Goal: Task Accomplishment & Management: Use online tool/utility

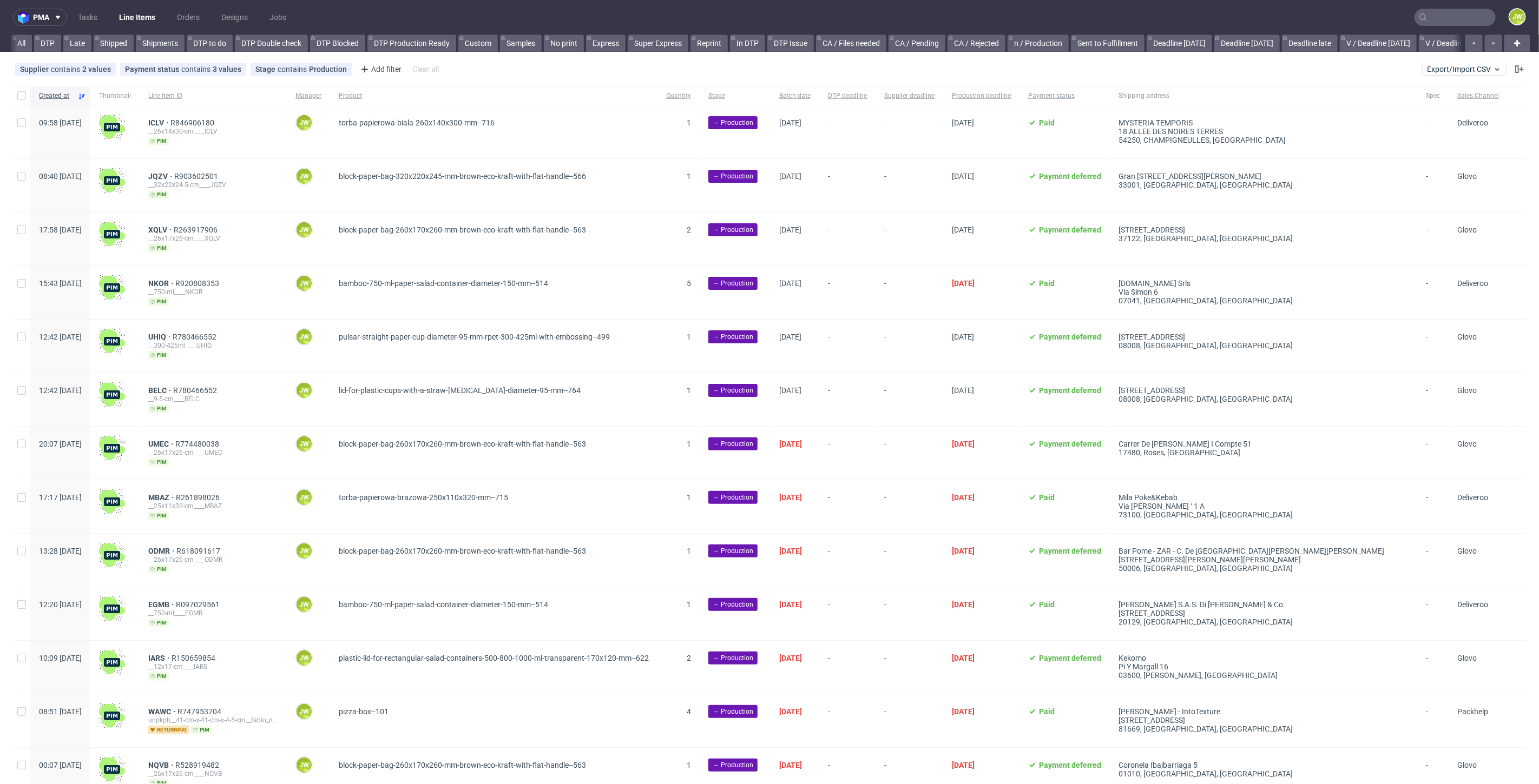
scroll to position [0, 1397]
click at [1448, 26] on nav "pma Tasks Line Items Orders Designs Jobs JW" at bounding box center [770, 17] width 1539 height 35
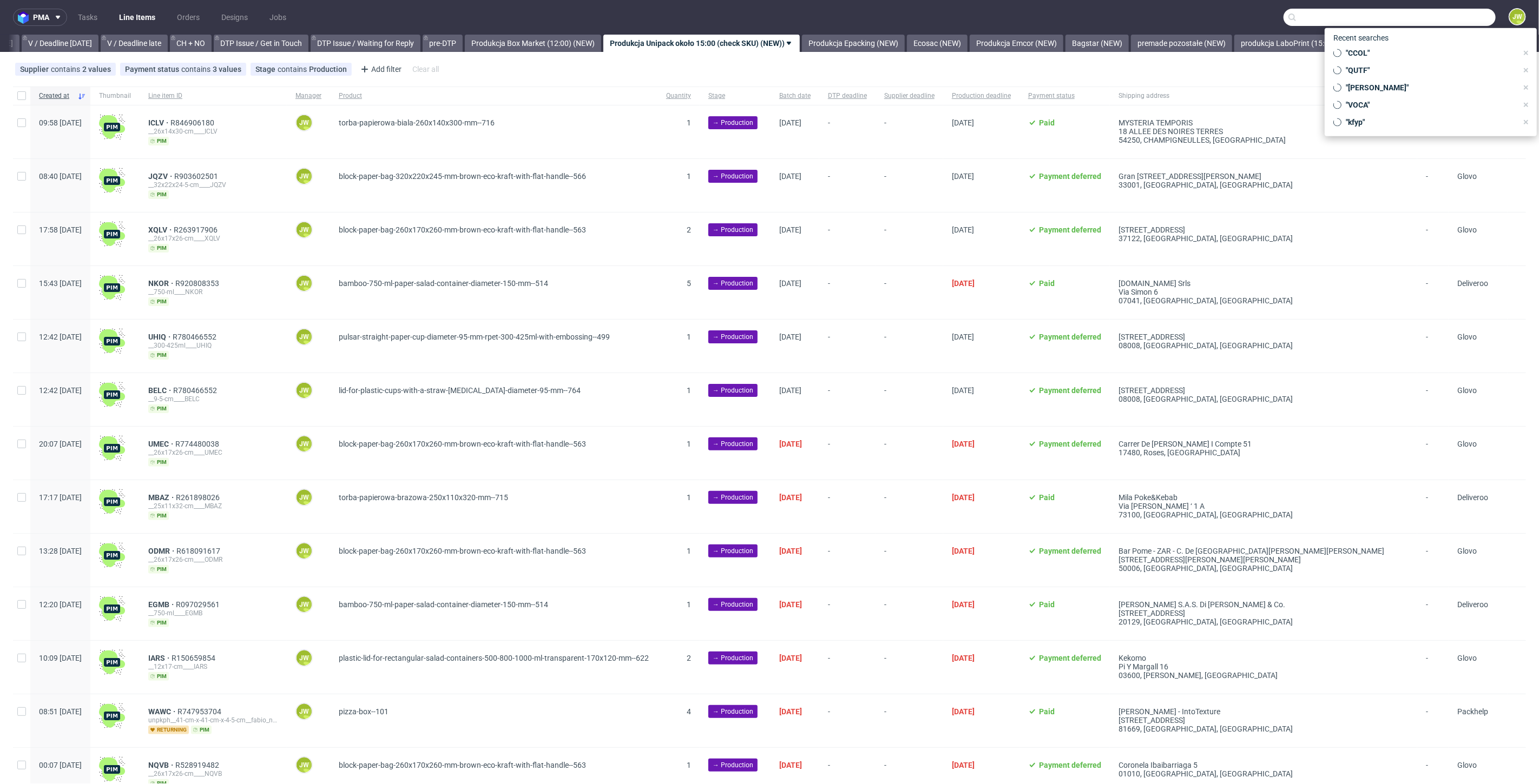
click at [1446, 20] on input "text" at bounding box center [1389, 17] width 212 height 17
paste input "DQAX"
type input "DQAX"
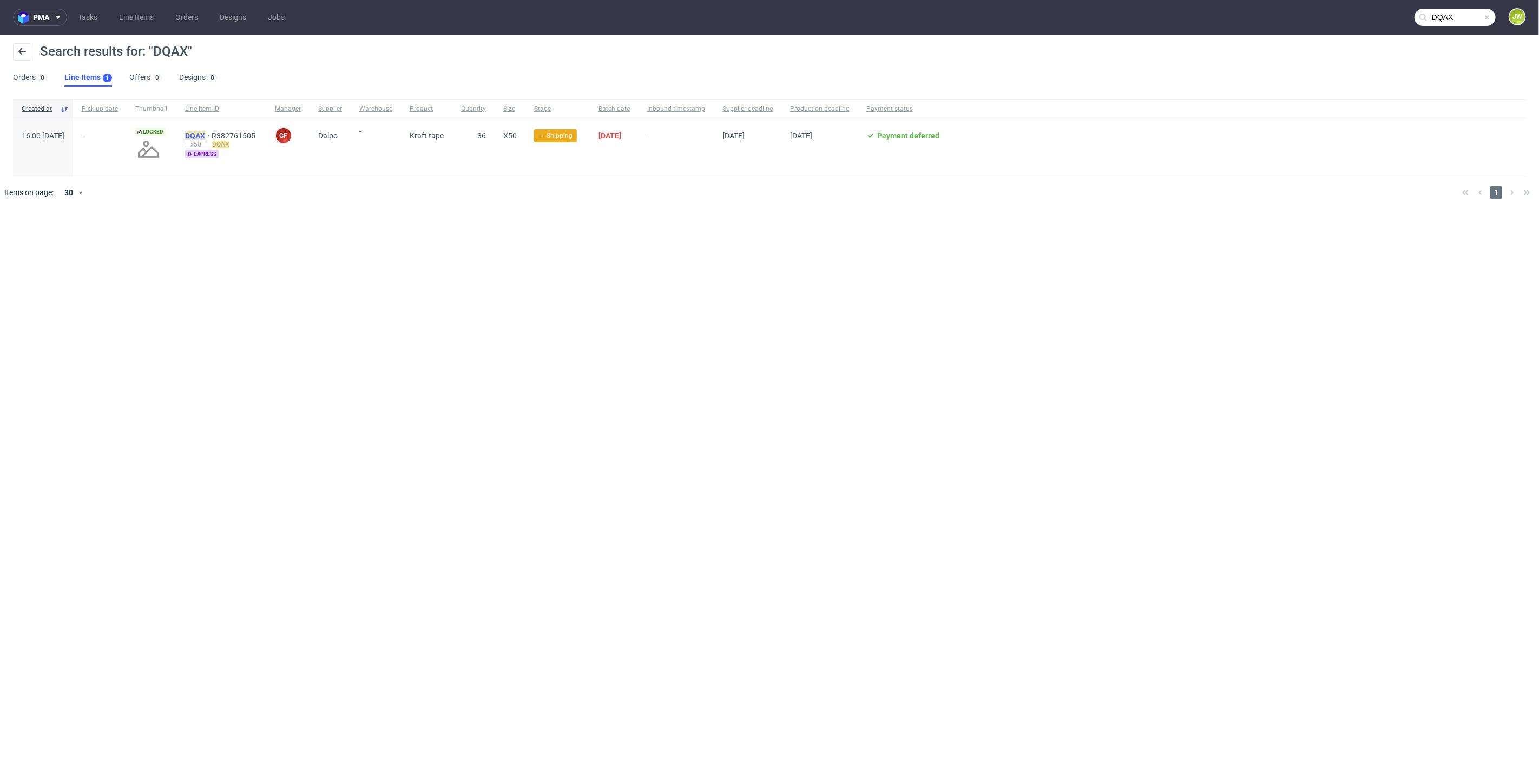
click at [205, 134] on mark "DQAX" at bounding box center [195, 136] width 20 height 8
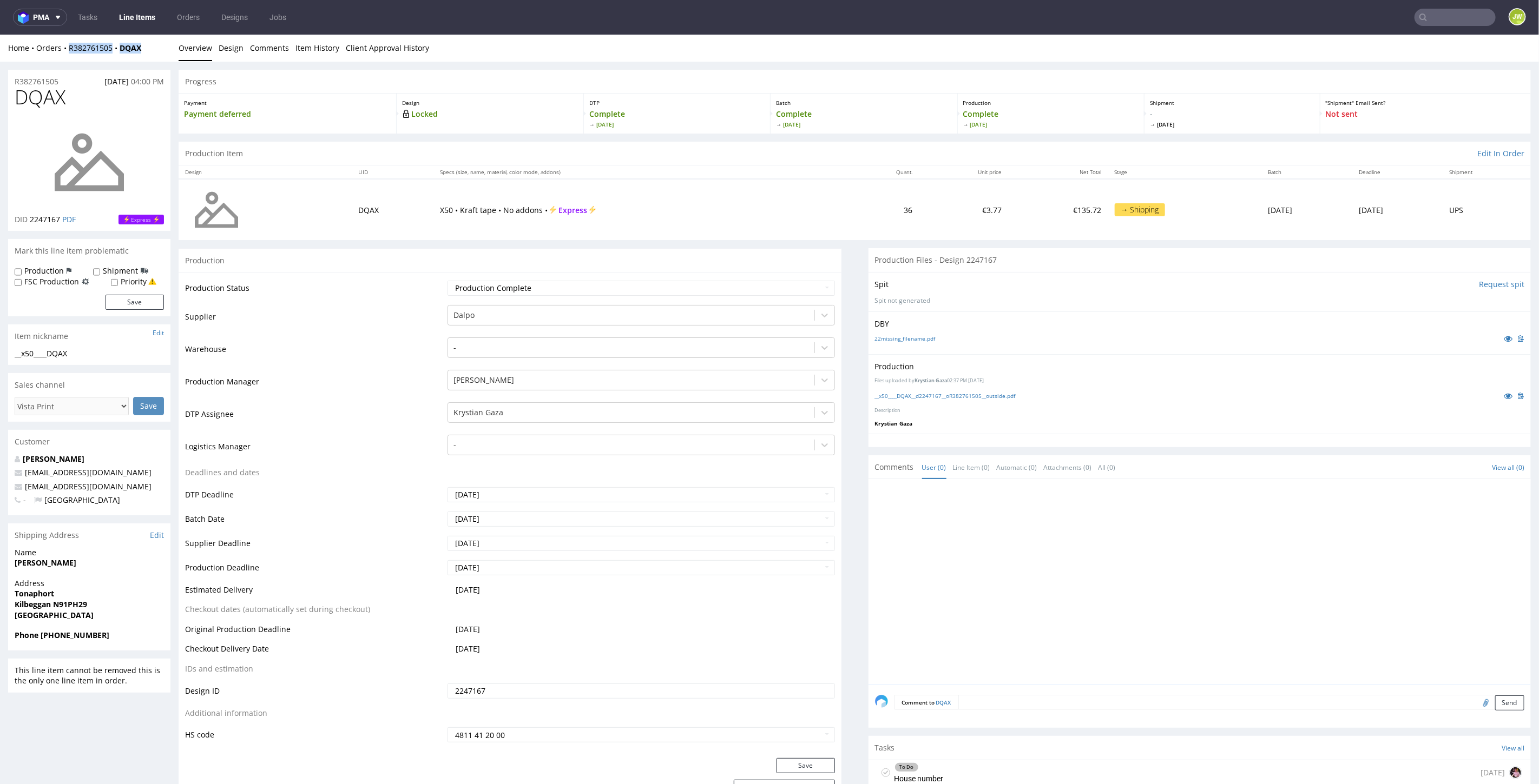
drag, startPoint x: 148, startPoint y: 46, endPoint x: 64, endPoint y: 56, distance: 84.6
click at [64, 56] on div "Home Orders R382761505 DQAX Overview Design Comments Item History Client Approv…" at bounding box center [770, 47] width 1539 height 27
copy div "R382761505 DQAX"
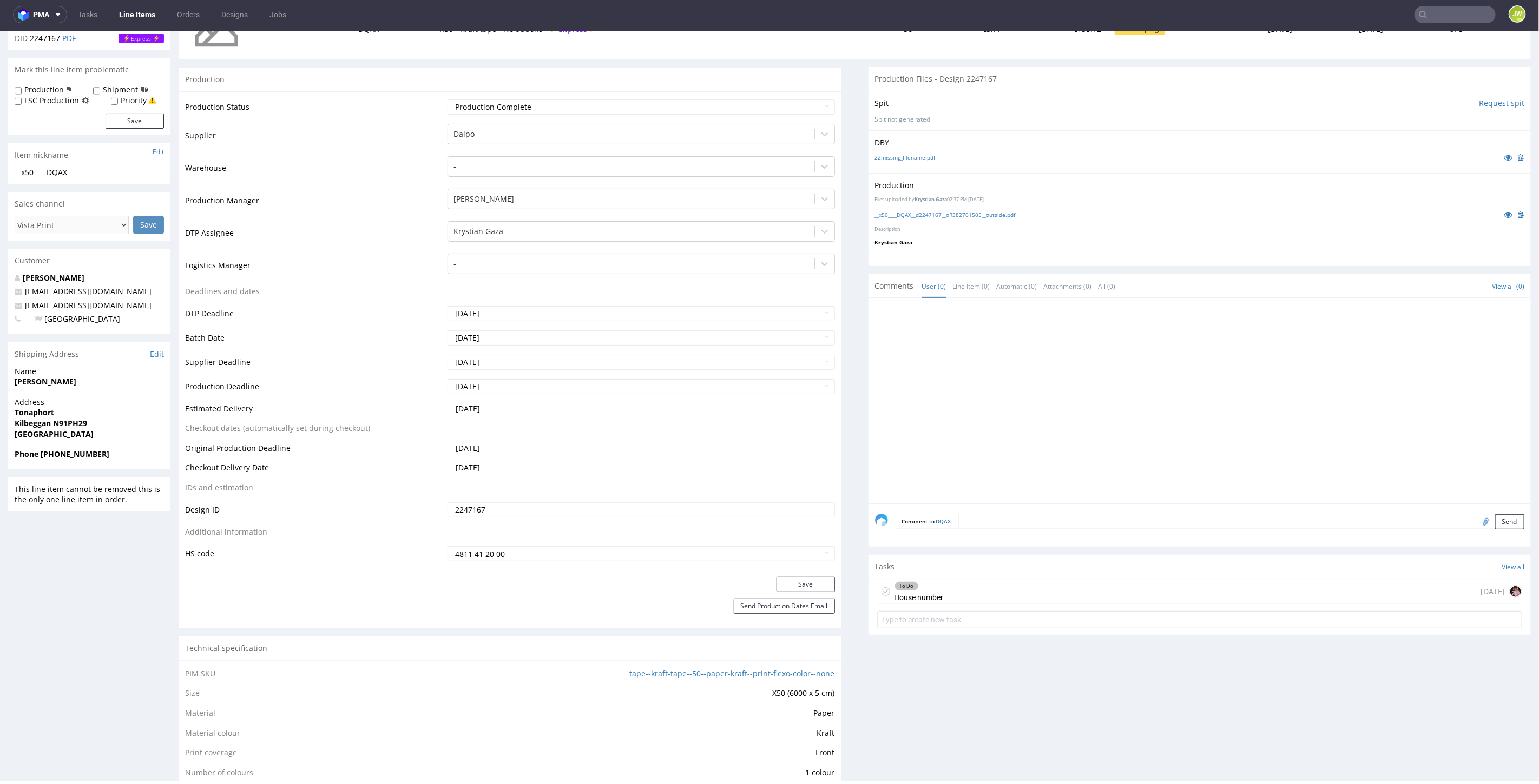
scroll to position [240, 0]
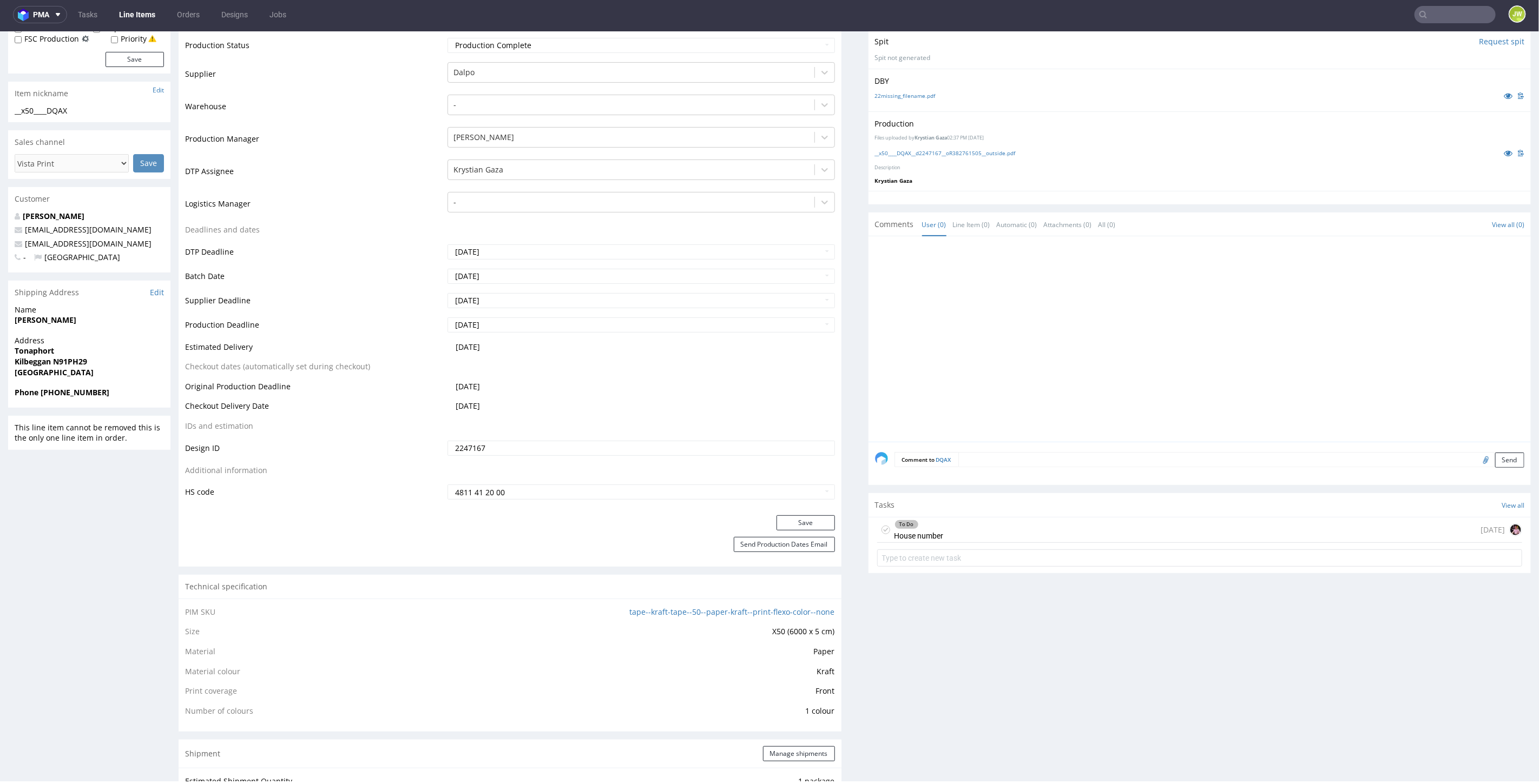
click at [967, 533] on div "To Do House number [DATE]" at bounding box center [1200, 530] width 646 height 26
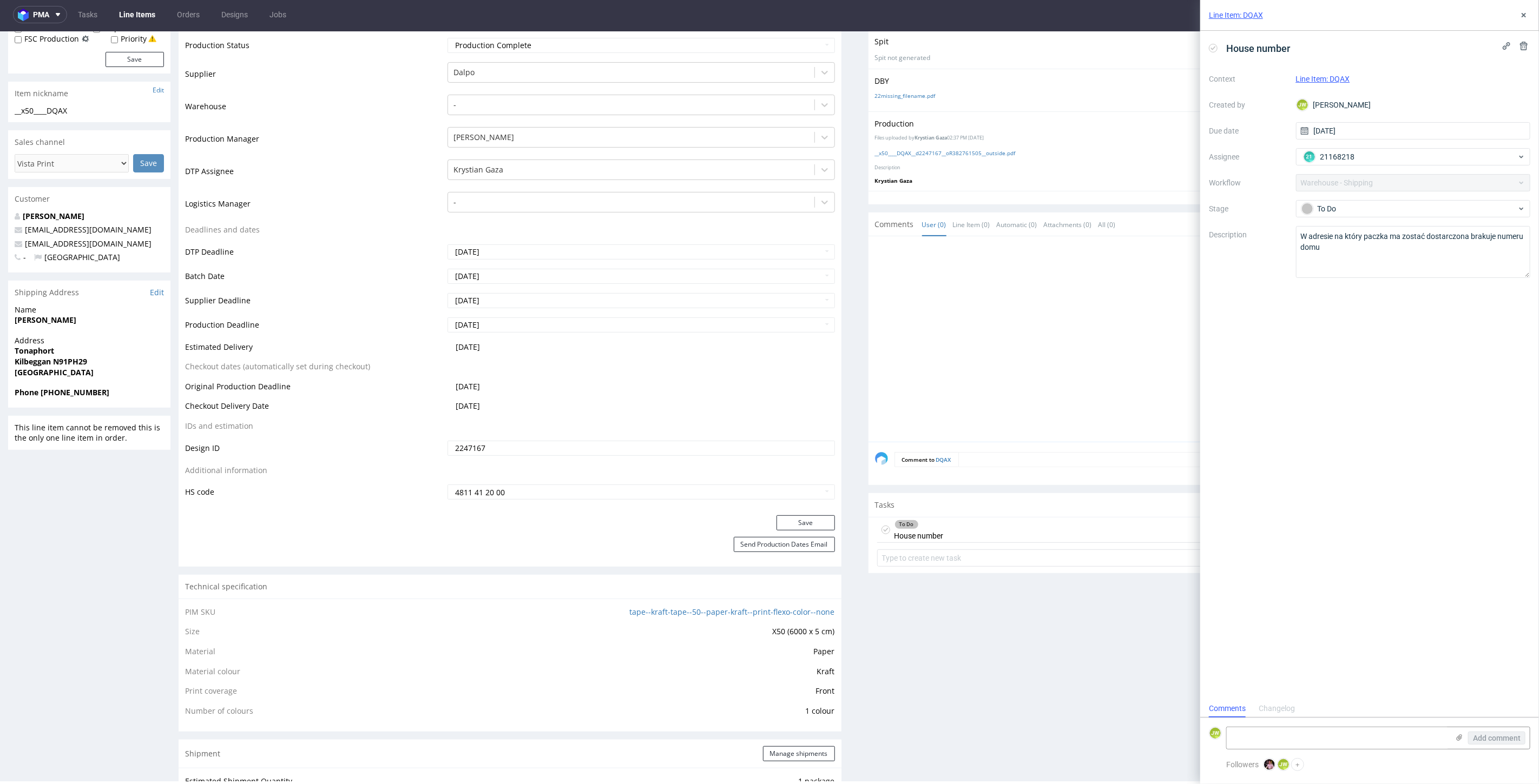
scroll to position [8, 0]
click at [1522, 49] on icon at bounding box center [1523, 46] width 8 height 8
click at [1519, 100] on span "Delete" at bounding box center [1516, 99] width 23 height 8
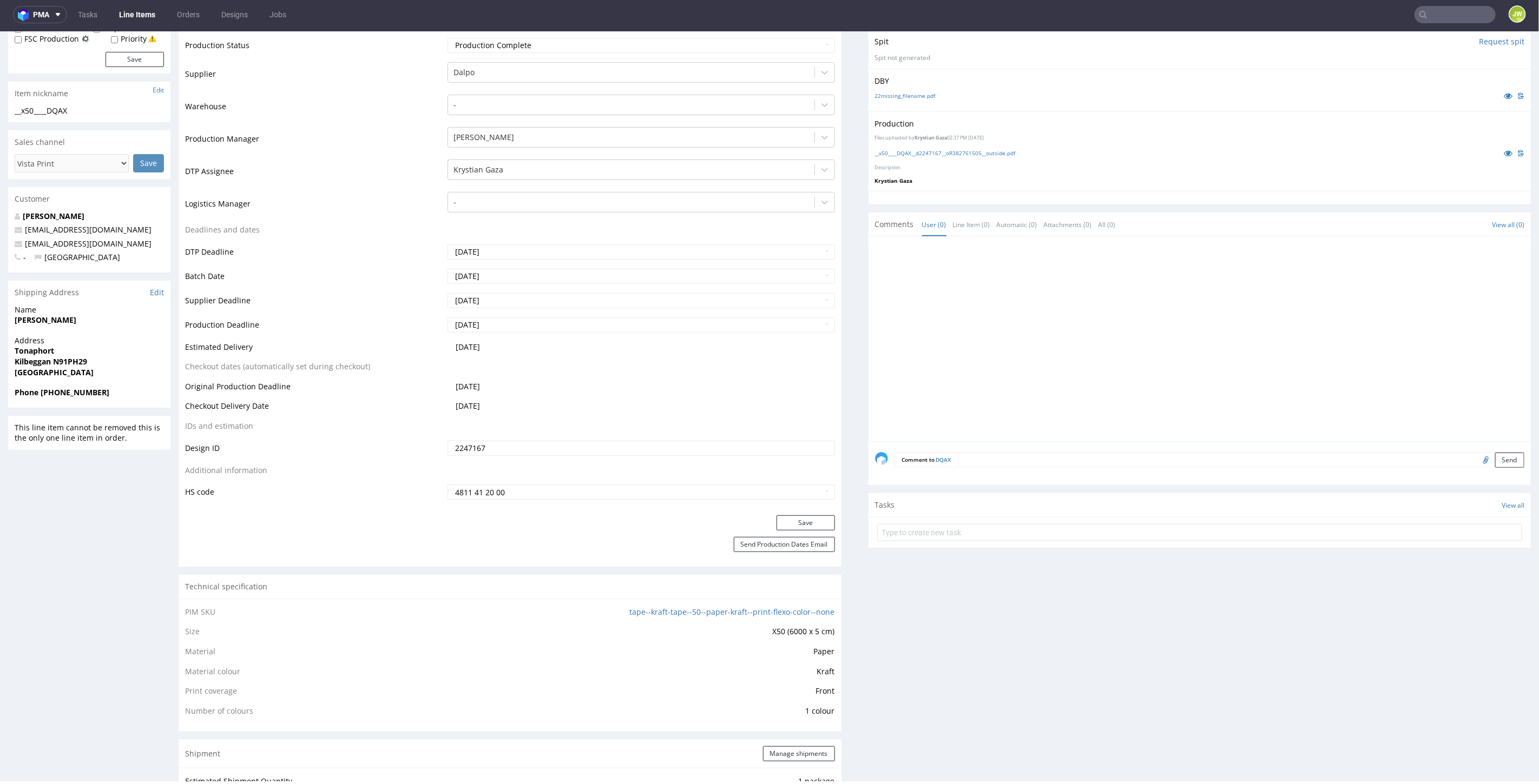
click at [1065, 623] on div "Production Files - Design 2247167 Spit Request spit Spit not generated DBY 22mi…" at bounding box center [1200, 641] width 663 height 1272
click at [152, 291] on link "Edit" at bounding box center [157, 292] width 14 height 11
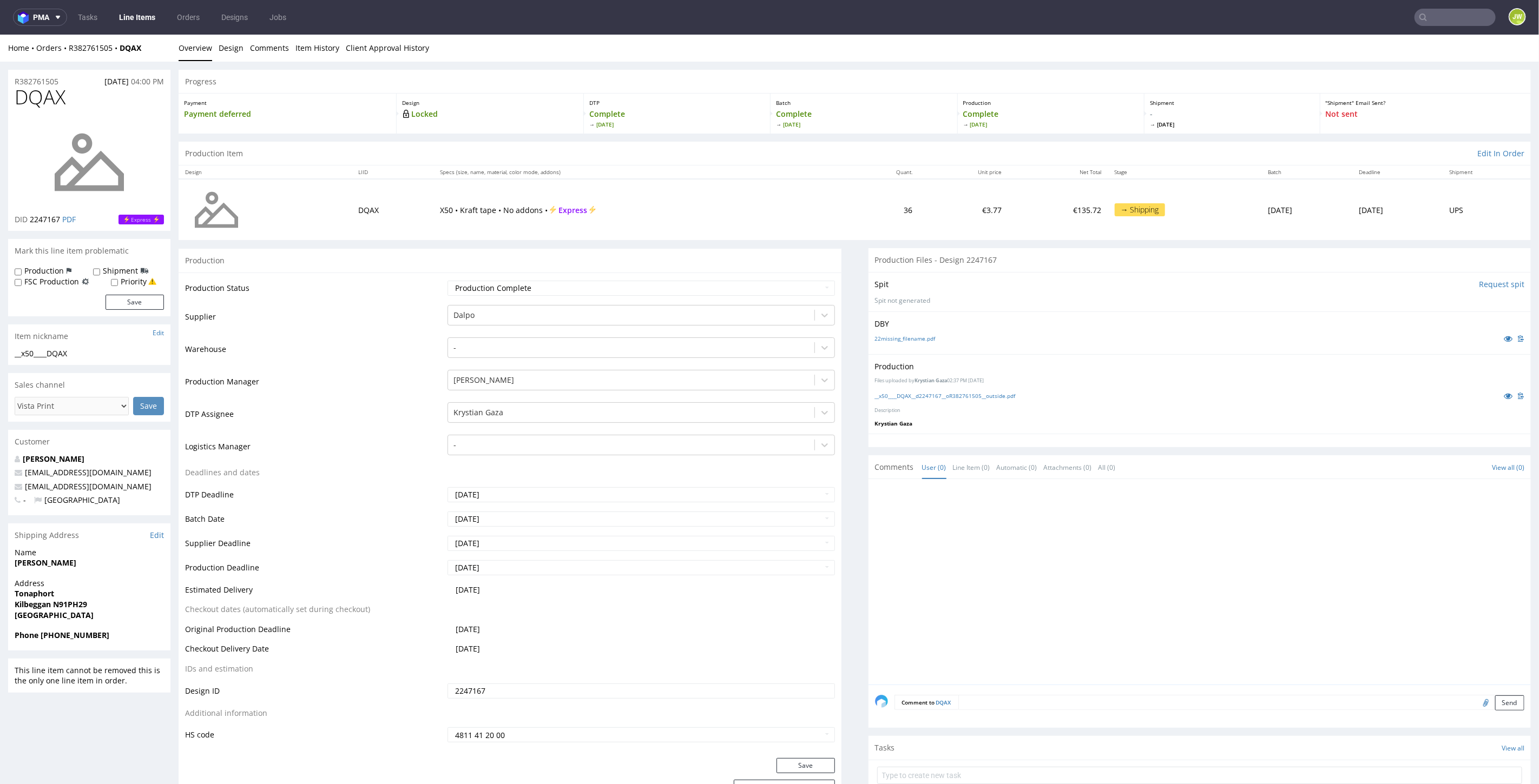
click at [139, 23] on link "Line Items" at bounding box center [137, 17] width 49 height 17
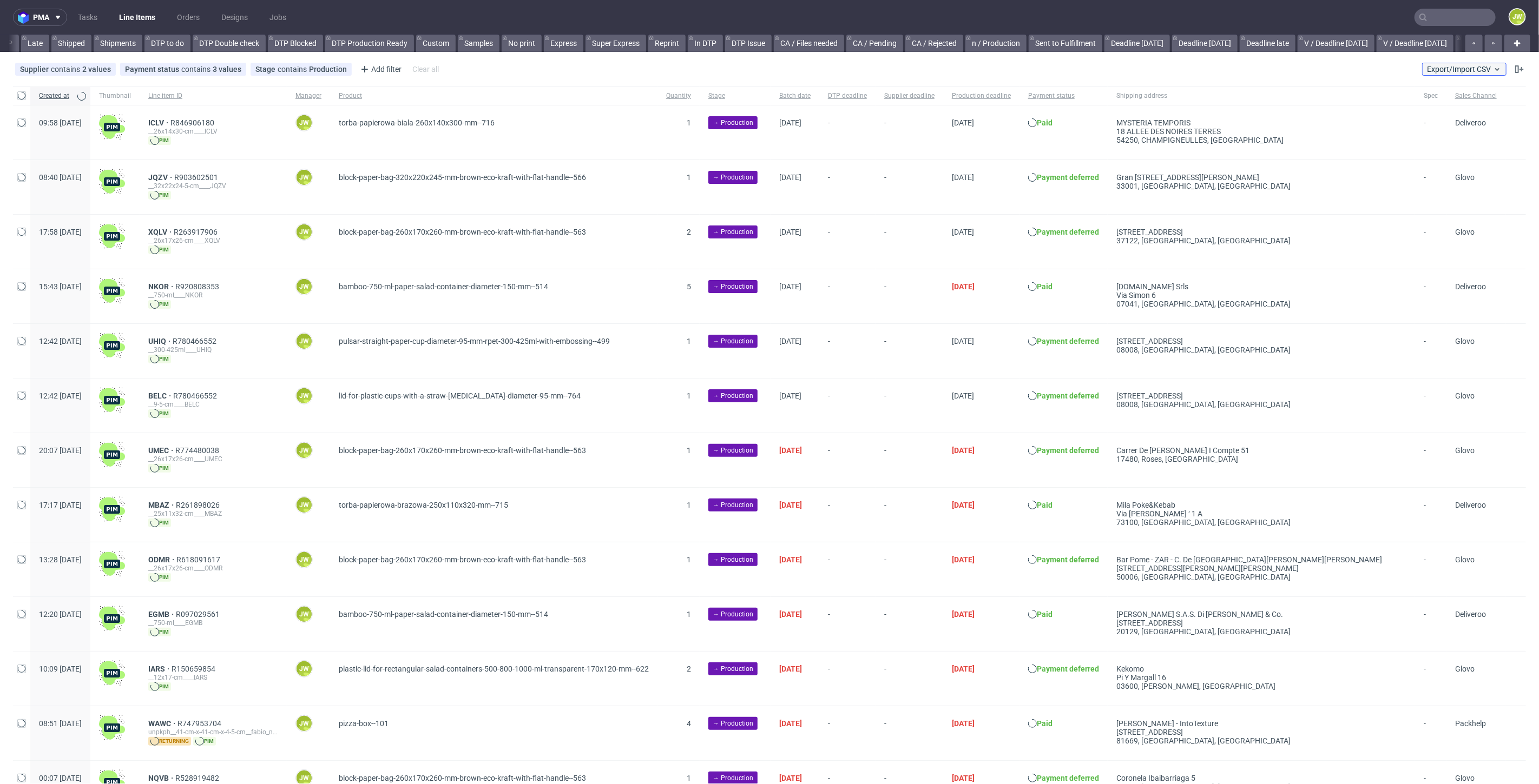
click at [1436, 72] on span "Export/Import CSV" at bounding box center [1464, 69] width 75 height 8
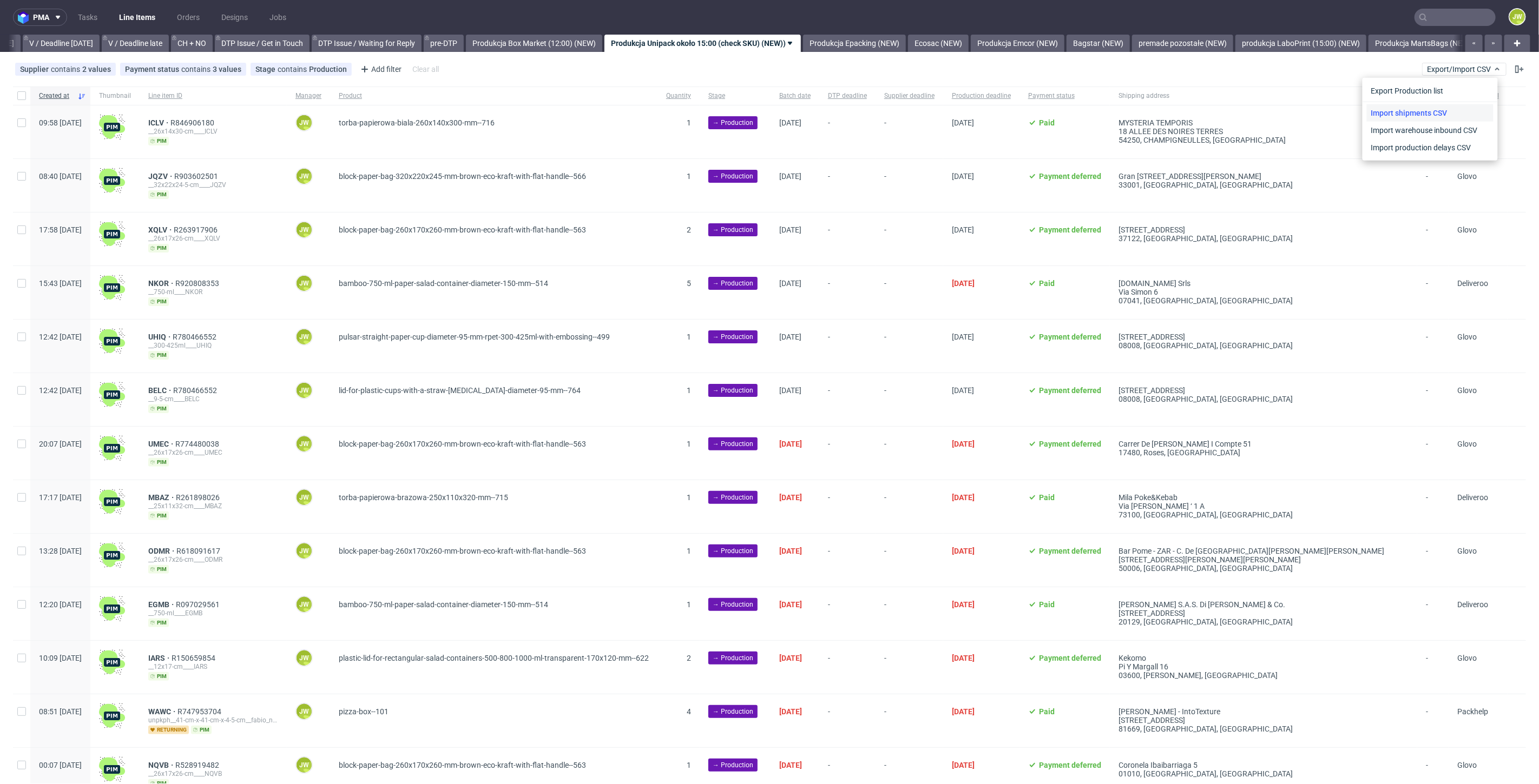
scroll to position [0, 1397]
click at [1410, 109] on link "Import shipments CSV" at bounding box center [1430, 113] width 127 height 17
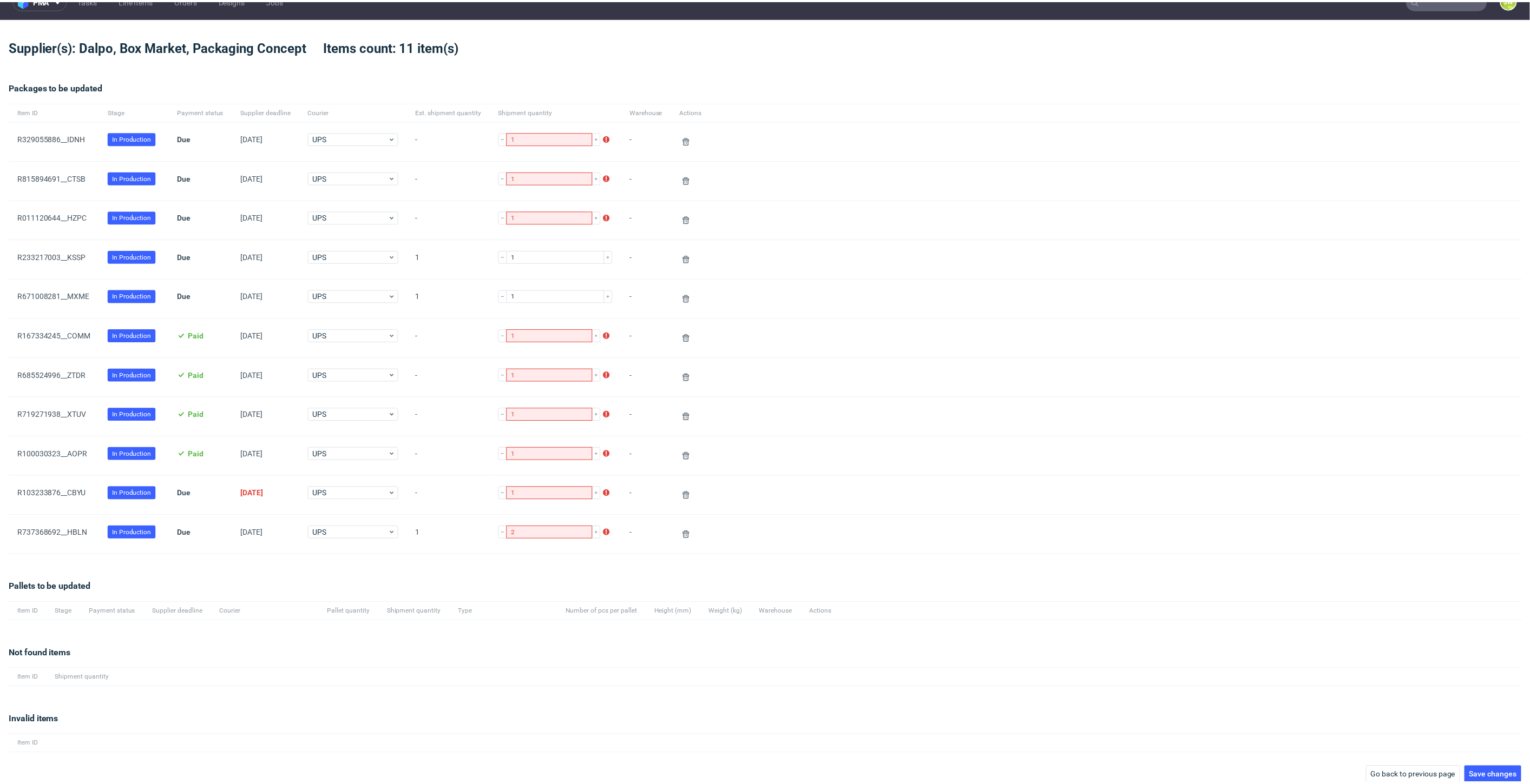
scroll to position [24, 0]
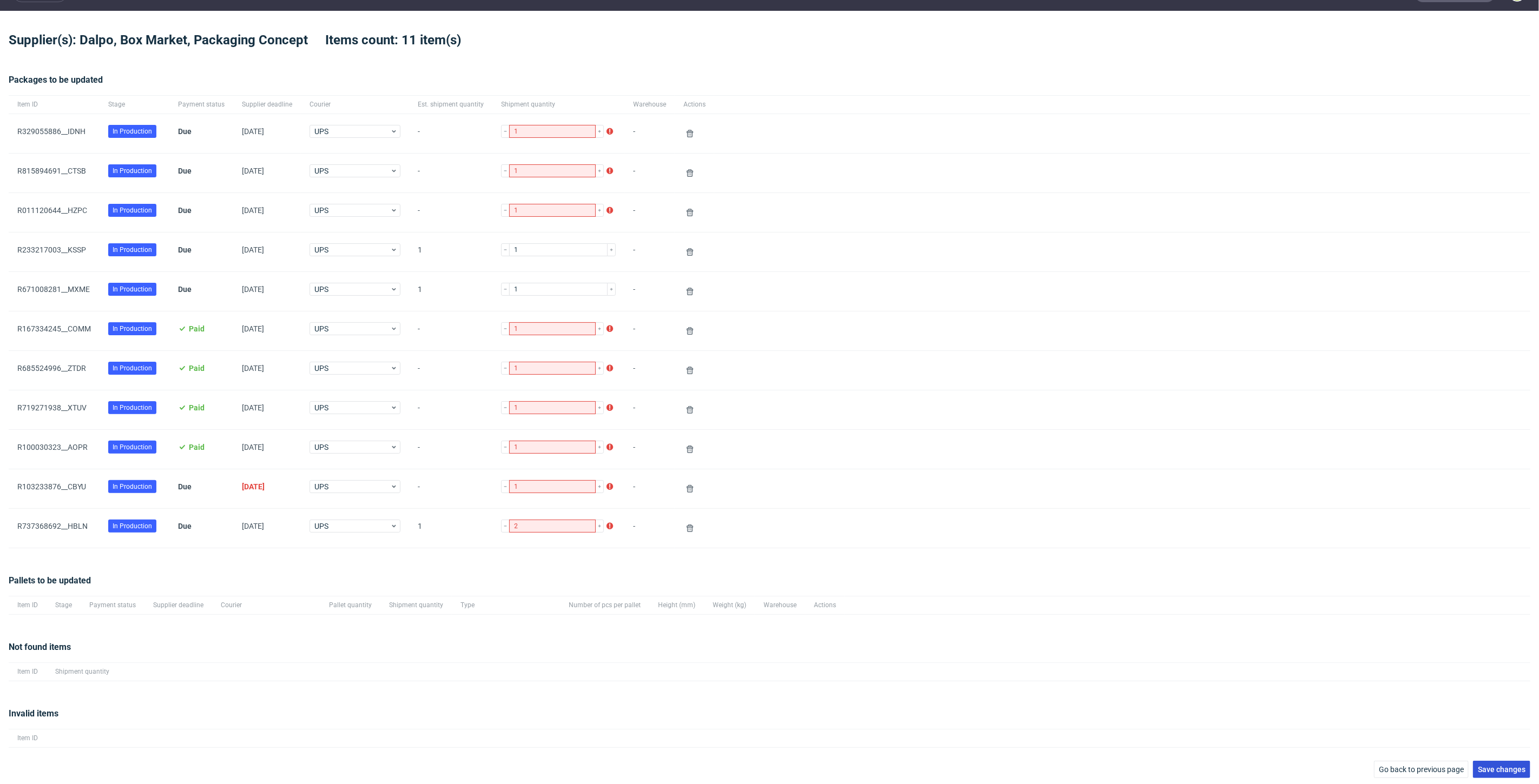
click at [1485, 766] on span "Save changes" at bounding box center [1502, 770] width 48 height 8
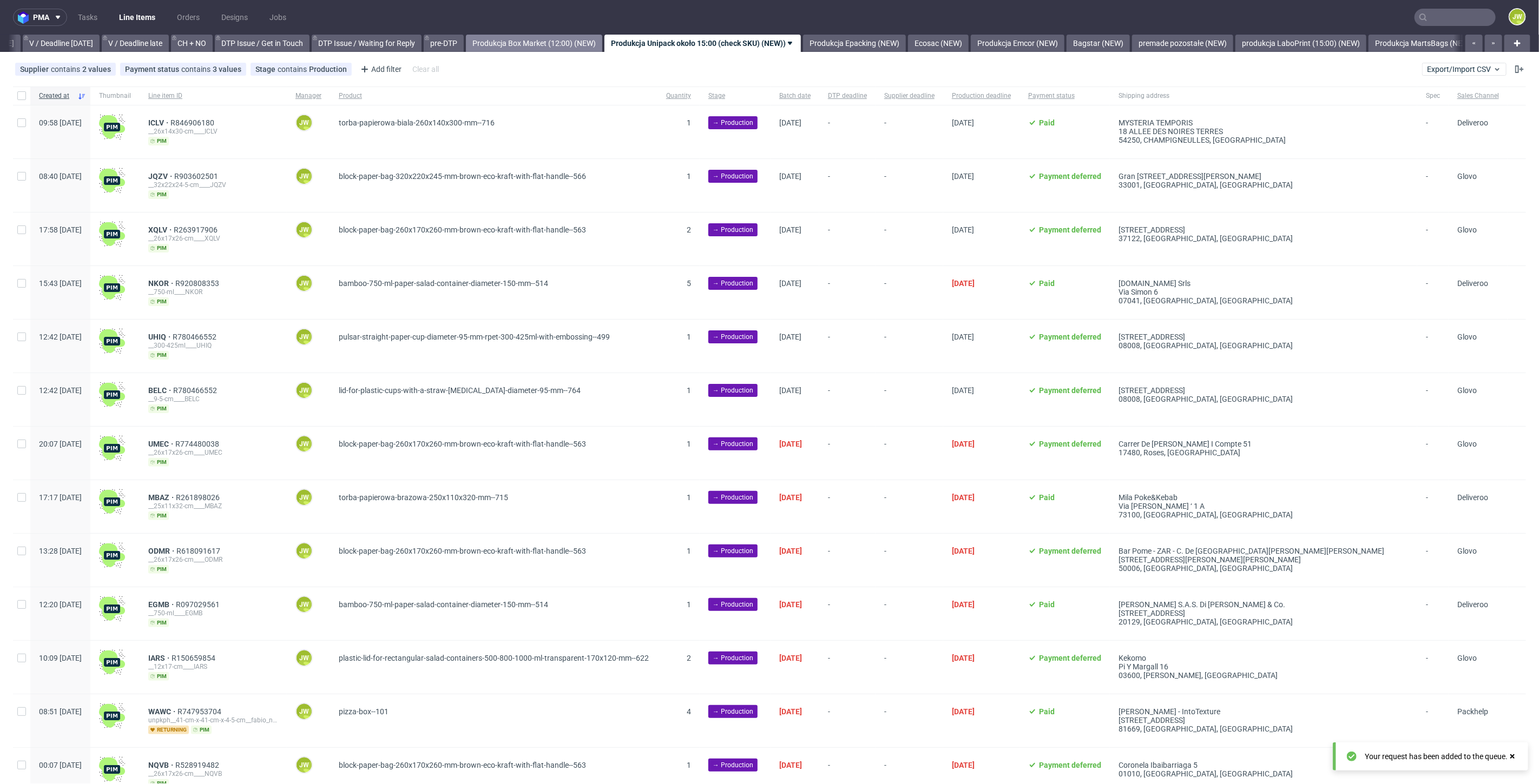
scroll to position [0, 1397]
click at [571, 42] on link "Produkcja Box Market (12:00) (NEW)" at bounding box center [533, 43] width 136 height 17
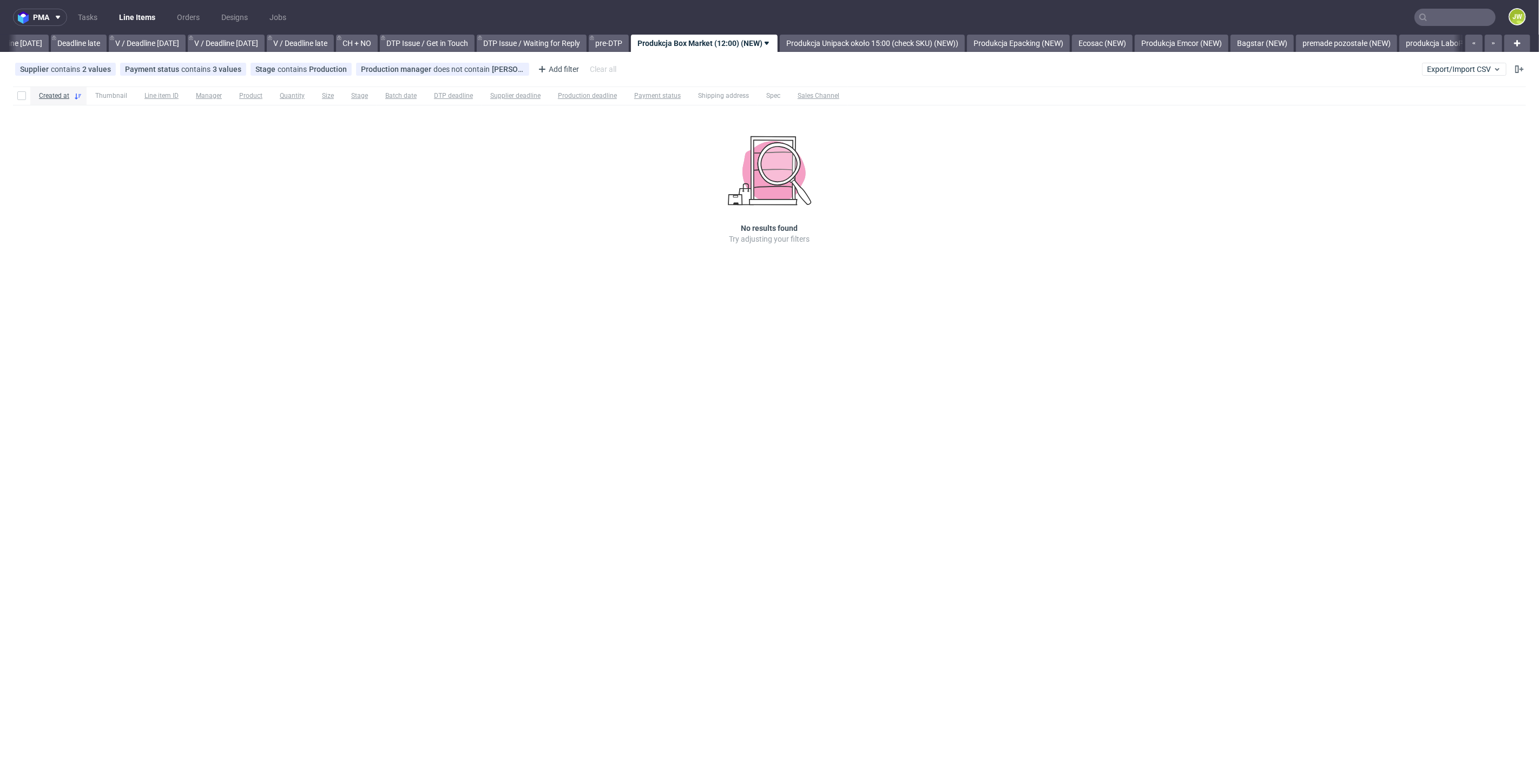
drag, startPoint x: 715, startPoint y: 45, endPoint x: 785, endPoint y: 53, distance: 70.5
click at [715, 47] on link "Produkcja Box Market (12:00) (NEW)" at bounding box center [704, 43] width 146 height 17
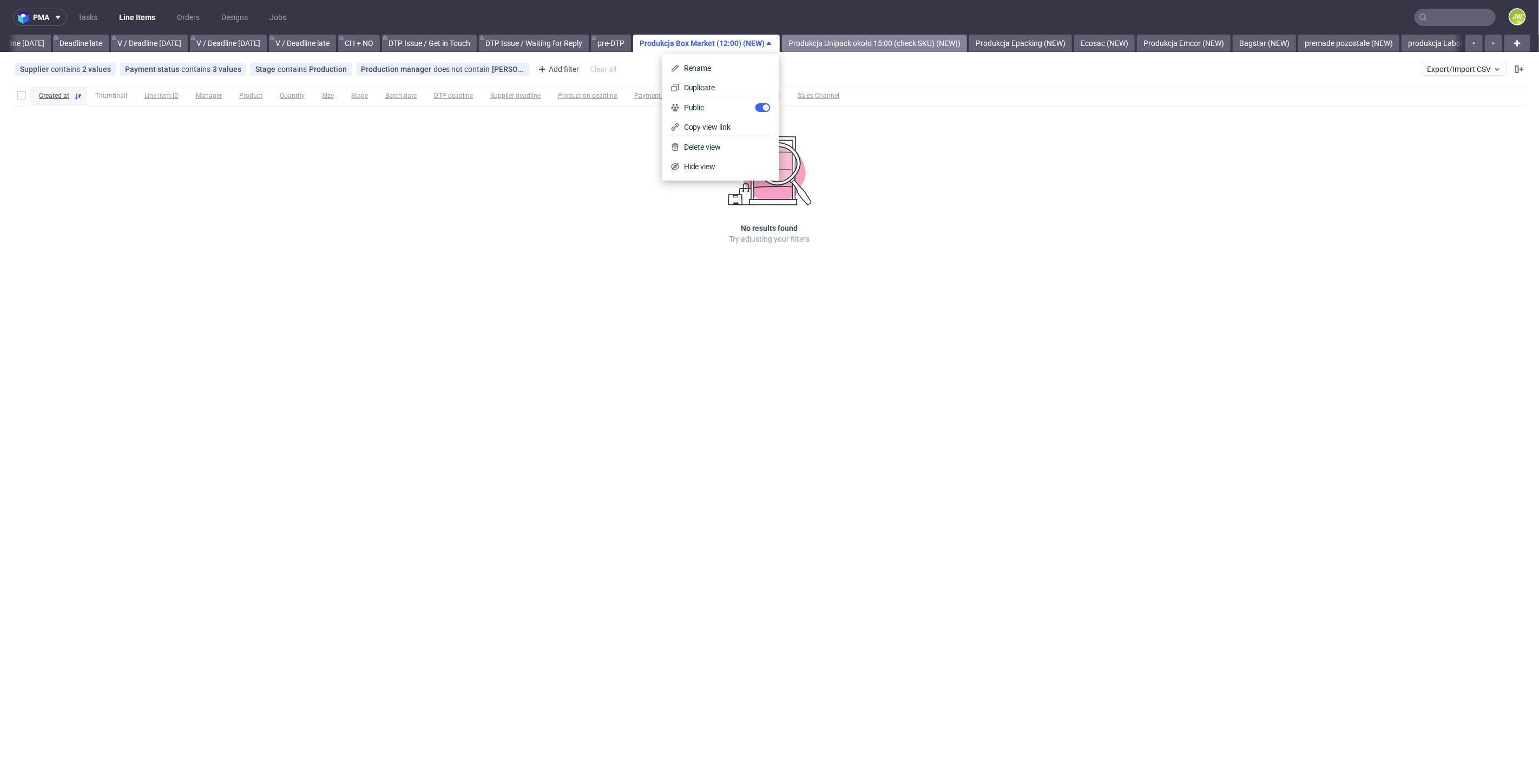
click at [868, 35] on link "Produkcja Unipack około 15:00 (check SKU) (NEW))" at bounding box center [875, 43] width 185 height 17
